Goal: Find specific fact: Find specific fact

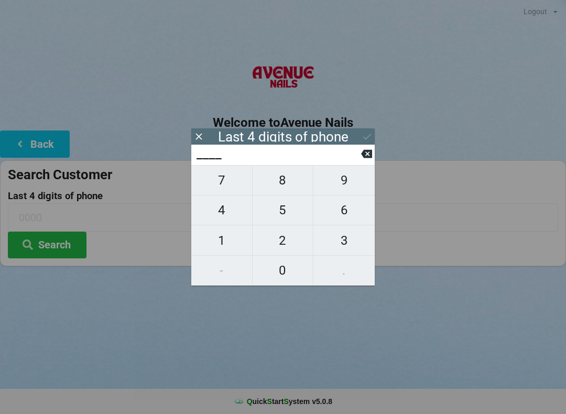
click at [340, 186] on span "9" at bounding box center [343, 180] width 61 height 22
type input "9___"
click at [340, 183] on span "9" at bounding box center [343, 180] width 61 height 22
type input "99__"
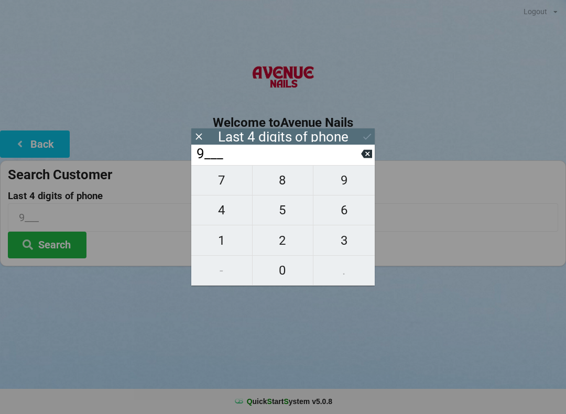
type input "99__"
click at [230, 219] on span "4" at bounding box center [221, 210] width 61 height 22
type input "994_"
click at [276, 244] on span "2" at bounding box center [283, 241] width 61 height 22
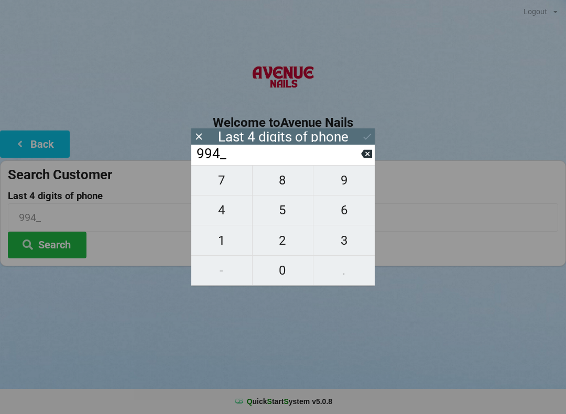
type input "9942"
click at [57, 238] on button "Search" at bounding box center [47, 245] width 79 height 27
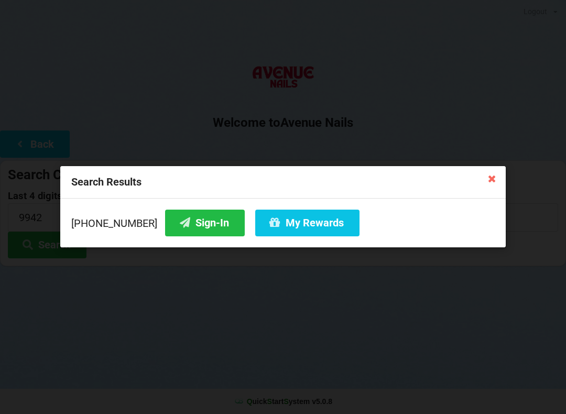
click at [175, 227] on button "Sign-In" at bounding box center [205, 223] width 80 height 27
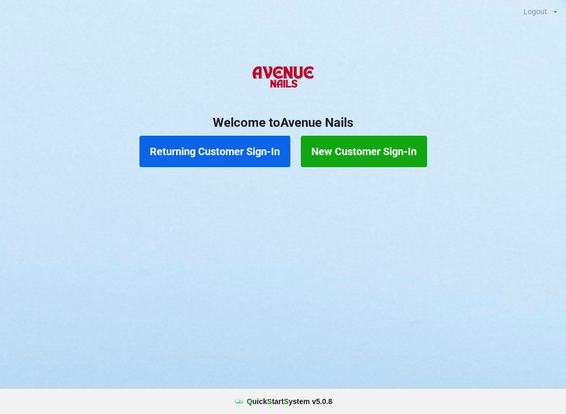
click at [204, 147] on button "Returning Customer Sign-In" at bounding box center [214, 151] width 151 height 31
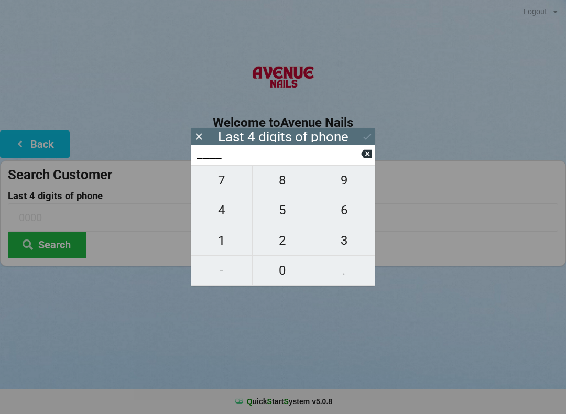
click at [344, 243] on span "3" at bounding box center [343, 241] width 61 height 22
type input "3___"
click at [218, 243] on span "1" at bounding box center [221, 241] width 61 height 22
type input "31__"
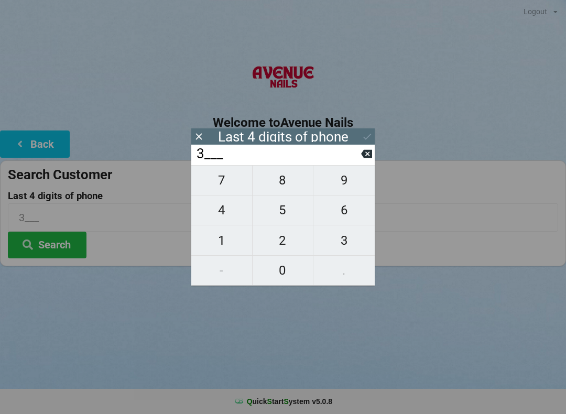
type input "31__"
click at [288, 185] on span "8" at bounding box center [283, 180] width 61 height 22
type input "318_"
click at [215, 188] on span "7" at bounding box center [221, 180] width 61 height 22
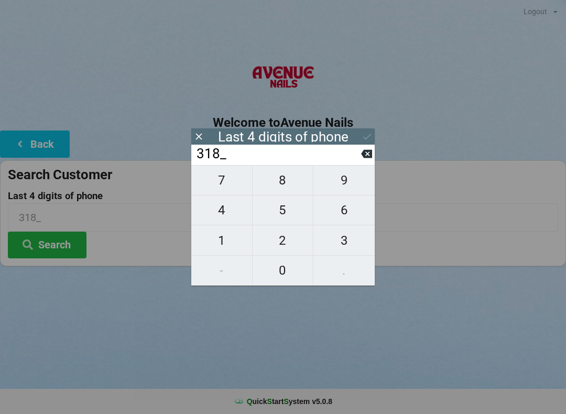
type input "3187"
click at [66, 245] on button "Search" at bounding box center [47, 245] width 79 height 27
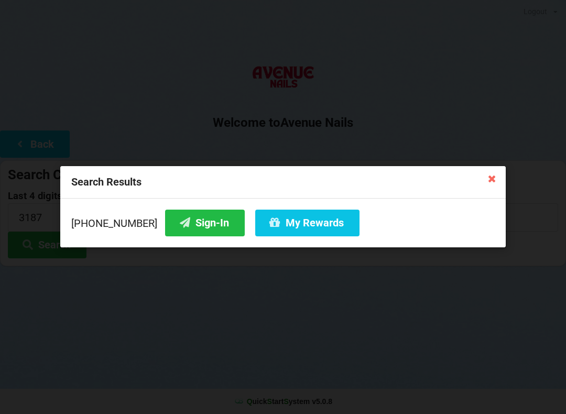
click at [277, 213] on button "My Rewards" at bounding box center [307, 223] width 104 height 27
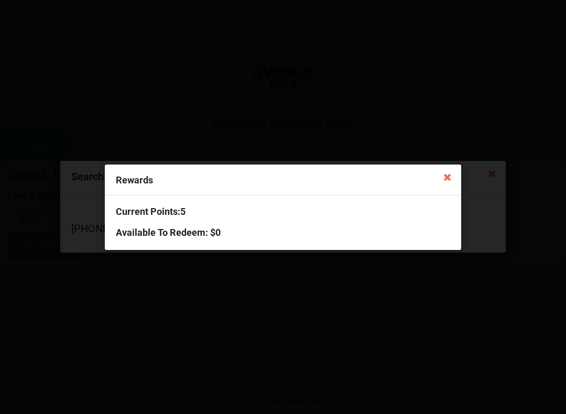
click at [445, 177] on icon at bounding box center [447, 176] width 17 height 17
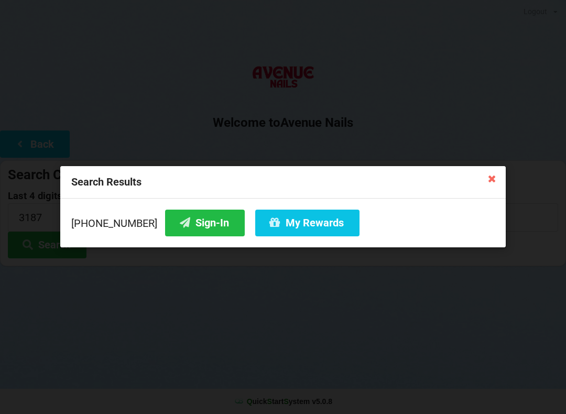
click at [180, 134] on div "Search Results [PHONE_NUMBER] Sign-In My Rewards" at bounding box center [283, 207] width 566 height 414
click at [195, 229] on button "Sign-In" at bounding box center [205, 223] width 80 height 27
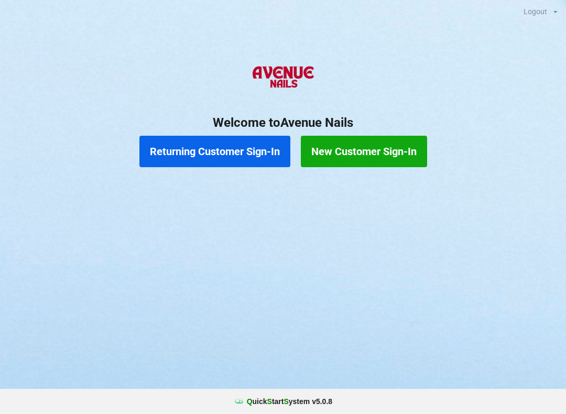
click at [226, 155] on button "Returning Customer Sign-In" at bounding box center [214, 151] width 151 height 31
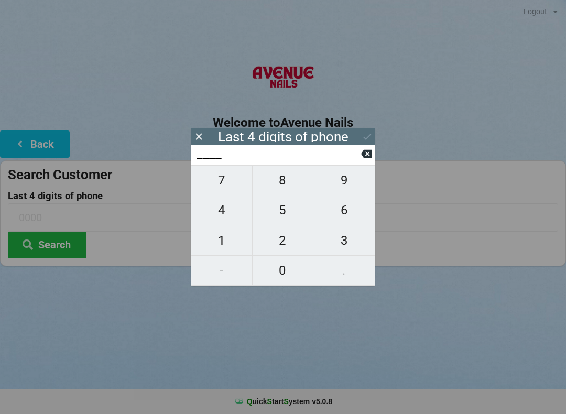
click at [361, 220] on span "6" at bounding box center [343, 210] width 61 height 22
type input "6___"
click at [363, 153] on icon at bounding box center [366, 153] width 11 height 11
click at [348, 244] on span "3" at bounding box center [343, 241] width 61 height 22
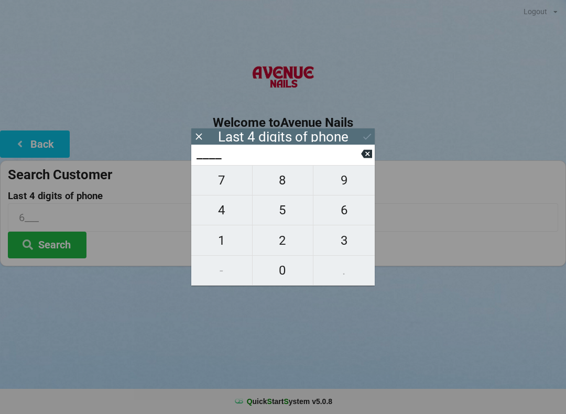
type input "3___"
click at [285, 210] on span "5" at bounding box center [283, 210] width 61 height 22
type input "35__"
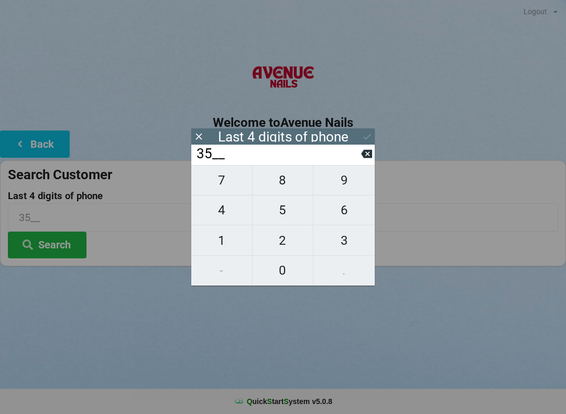
click at [283, 244] on span "2" at bounding box center [283, 241] width 61 height 22
type input "352_"
click at [337, 185] on span "9" at bounding box center [343, 180] width 61 height 22
type input "3529"
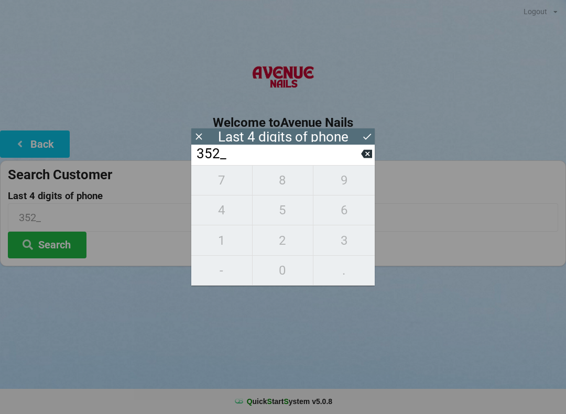
type input "3529"
click at [275, 184] on div "7 8 9 4 5 6 1 2 3 - 0 ." at bounding box center [282, 225] width 183 height 121
click at [342, 181] on div "7 8 9 4 5 6 1 2 3 - 0 ." at bounding box center [282, 225] width 183 height 121
click at [362, 157] on icon at bounding box center [366, 154] width 11 height 8
click at [360, 158] on input "352_" at bounding box center [278, 154] width 166 height 17
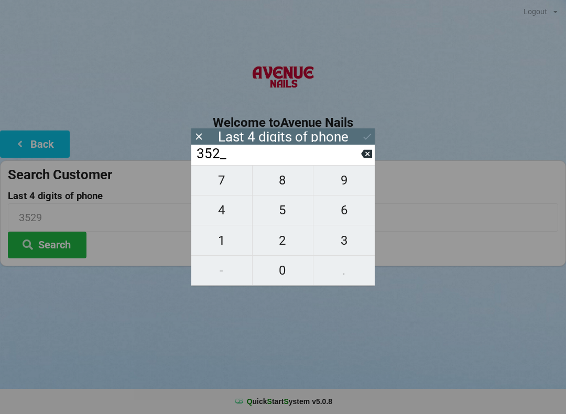
click at [362, 157] on icon at bounding box center [366, 154] width 11 height 8
click at [361, 157] on input "3___" at bounding box center [278, 154] width 166 height 17
click at [356, 158] on input "3___" at bounding box center [278, 154] width 166 height 17
click at [223, 242] on span "1" at bounding box center [221, 241] width 61 height 22
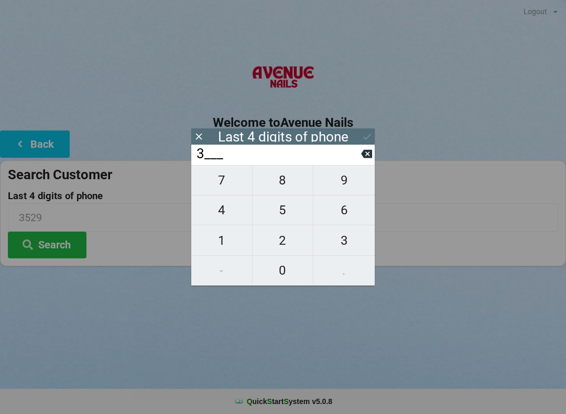
type input "31__"
click at [344, 216] on span "6" at bounding box center [343, 210] width 61 height 22
type input "316_"
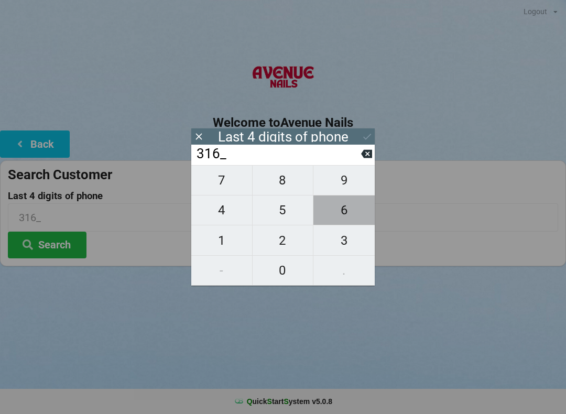
click at [338, 214] on span "6" at bounding box center [343, 210] width 61 height 22
type input "3166"
click at [363, 151] on button at bounding box center [366, 154] width 11 height 14
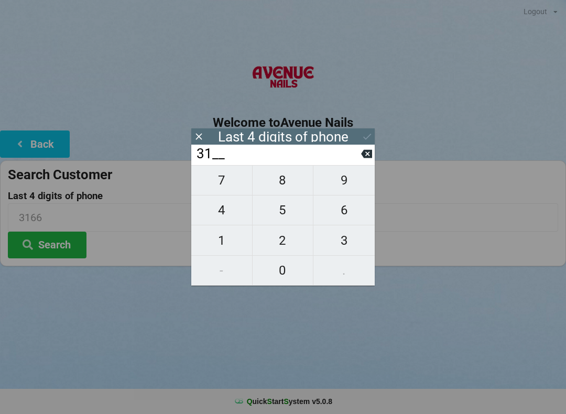
click at [364, 155] on icon at bounding box center [366, 154] width 11 height 8
click at [364, 154] on icon at bounding box center [366, 154] width 11 height 8
click at [227, 238] on span "1" at bounding box center [221, 241] width 61 height 22
type input "1___"
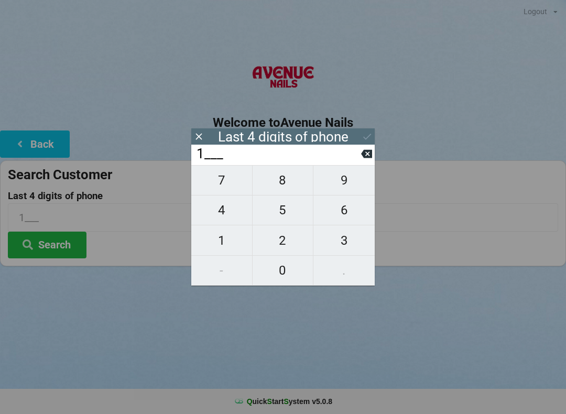
click at [344, 215] on span "6" at bounding box center [343, 210] width 61 height 22
type input "16__"
click at [339, 211] on span "6" at bounding box center [343, 210] width 61 height 22
type input "166_"
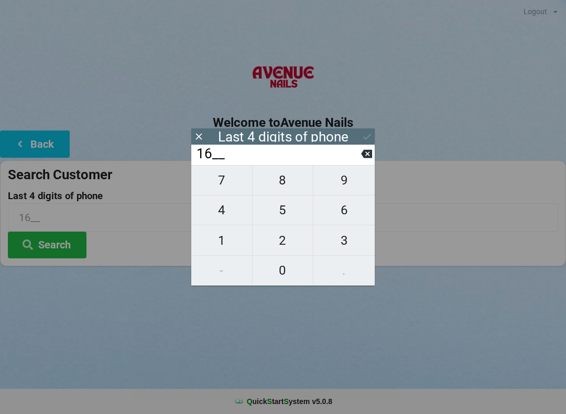
type input "166_"
click at [222, 182] on span "7" at bounding box center [221, 180] width 61 height 22
type input "1667"
click at [364, 133] on icon at bounding box center [367, 136] width 11 height 11
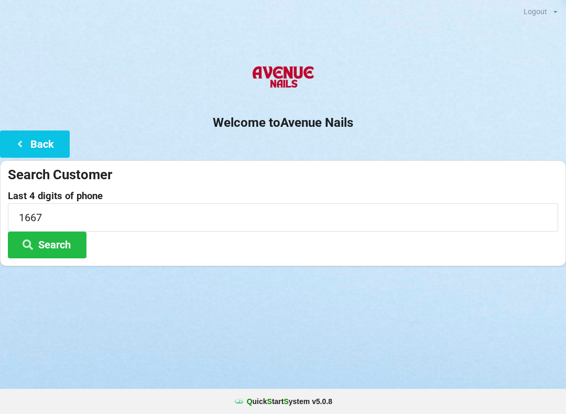
click at [55, 241] on button "Search" at bounding box center [47, 245] width 79 height 27
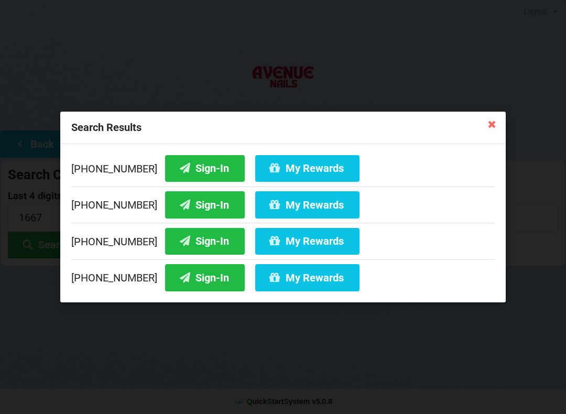
click at [200, 234] on button "Sign-In" at bounding box center [205, 241] width 80 height 27
